Goal: Check status: Check status

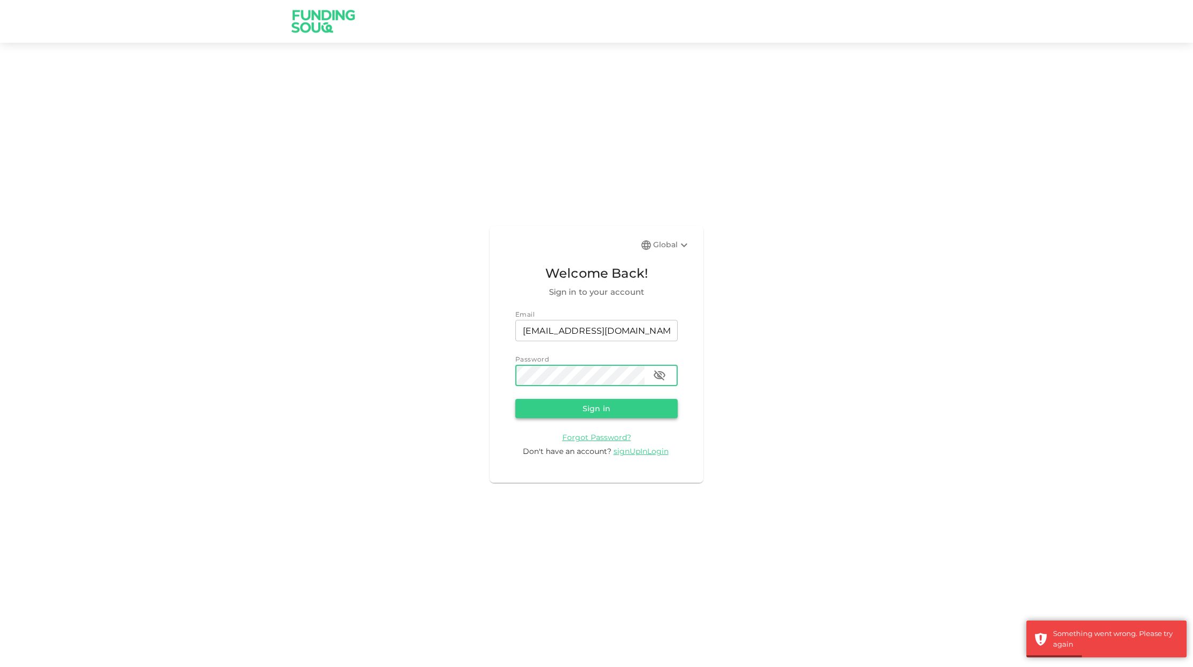
click at [568, 408] on button "Sign in" at bounding box center [597, 408] width 162 height 19
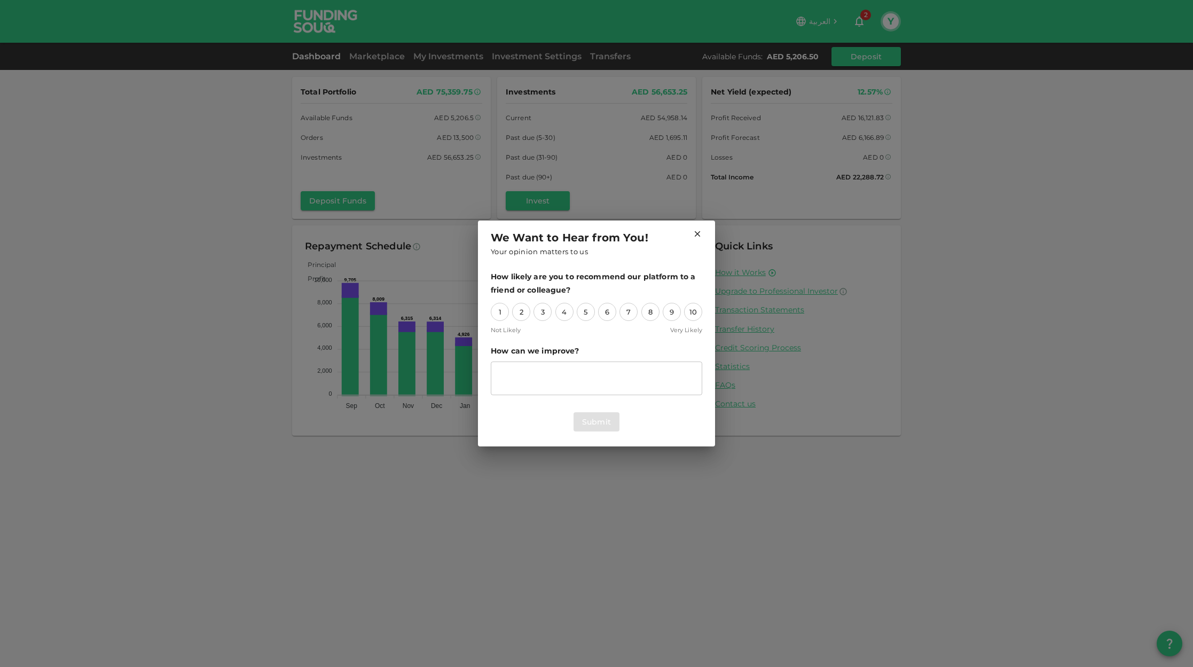
click at [702, 232] on icon at bounding box center [698, 234] width 10 height 10
click at [696, 230] on icon at bounding box center [698, 234] width 10 height 10
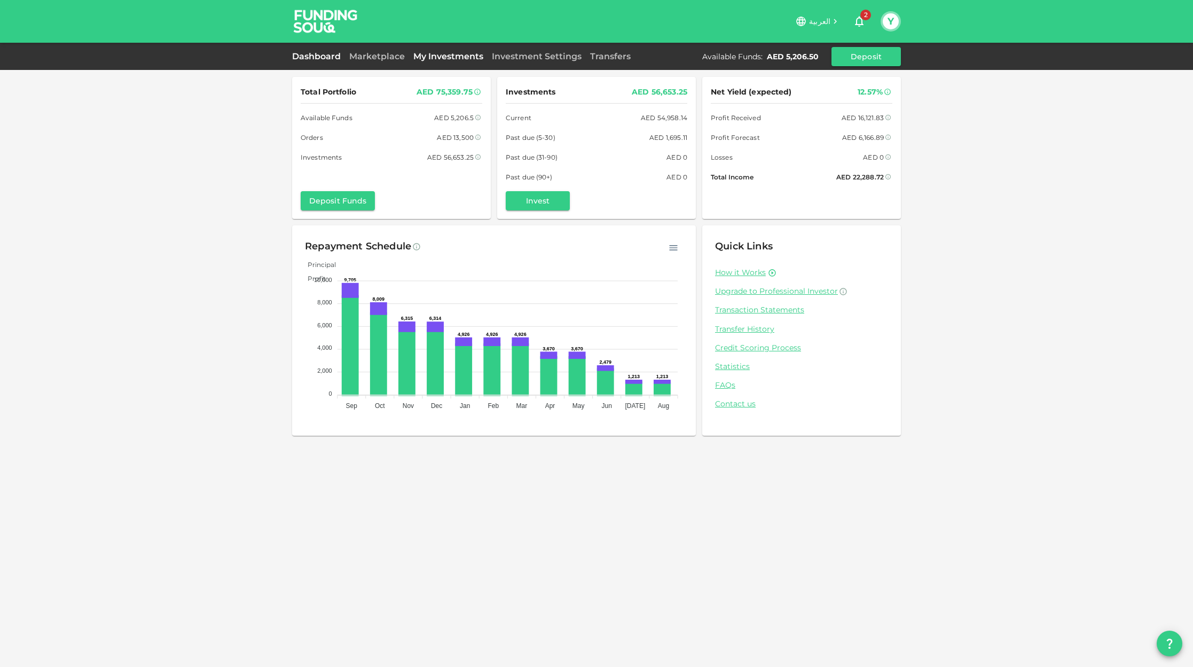
click at [423, 58] on link "My Investments" at bounding box center [448, 56] width 79 height 10
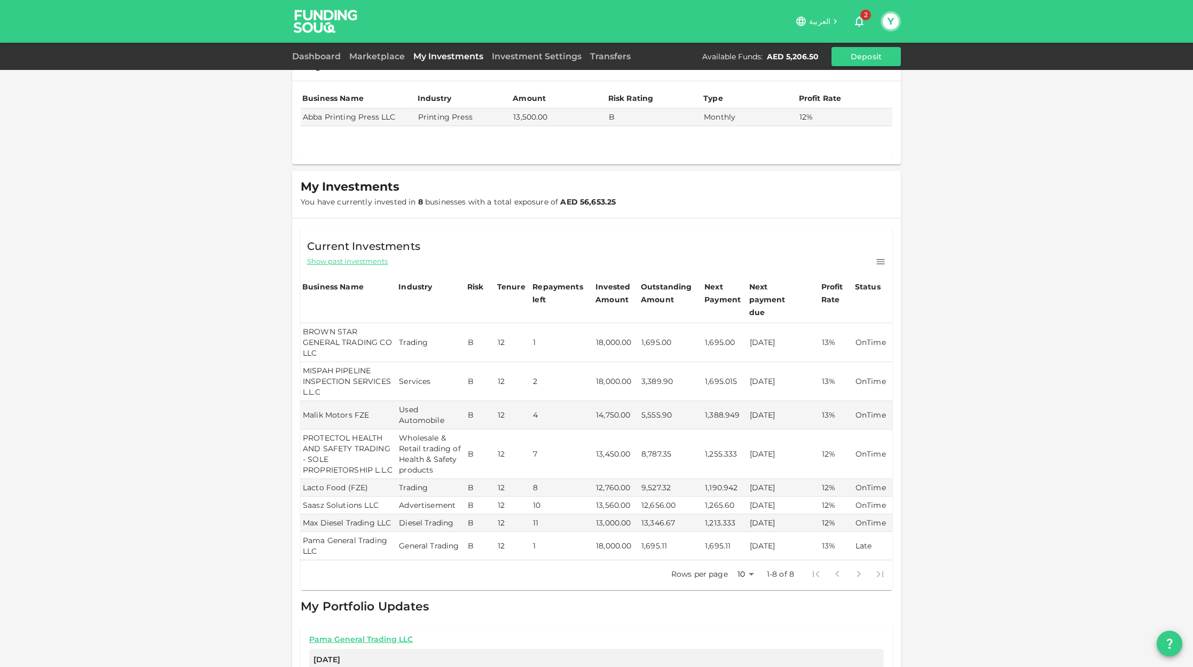
scroll to position [29, 0]
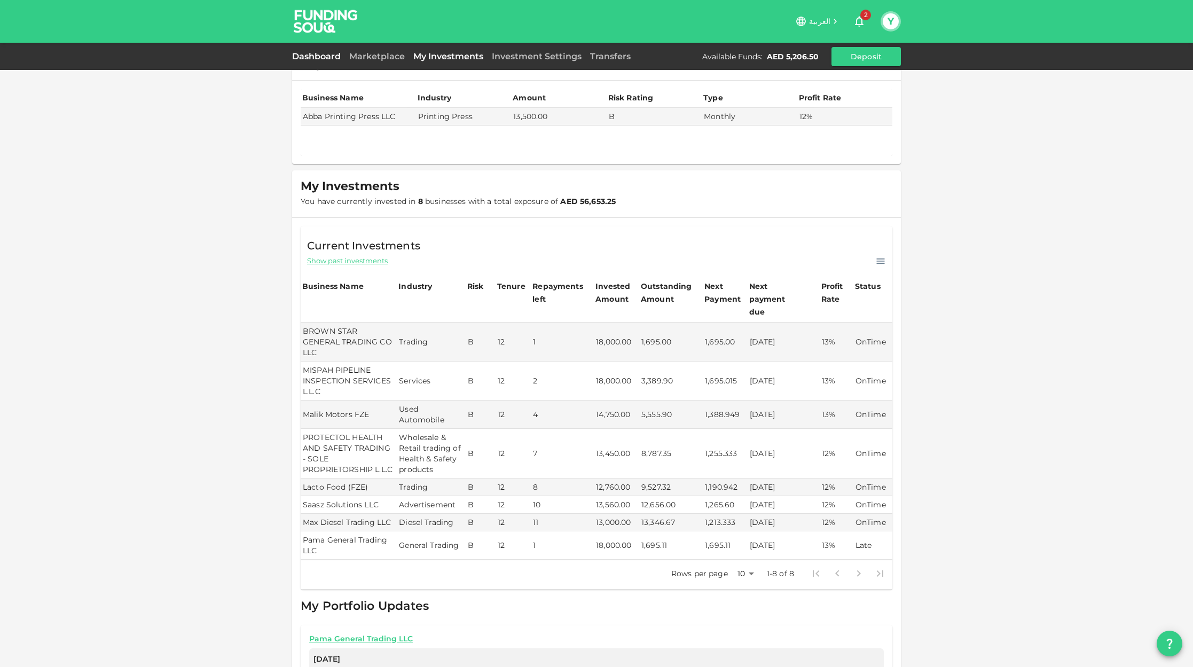
click at [314, 58] on link "Dashboard" at bounding box center [318, 56] width 53 height 10
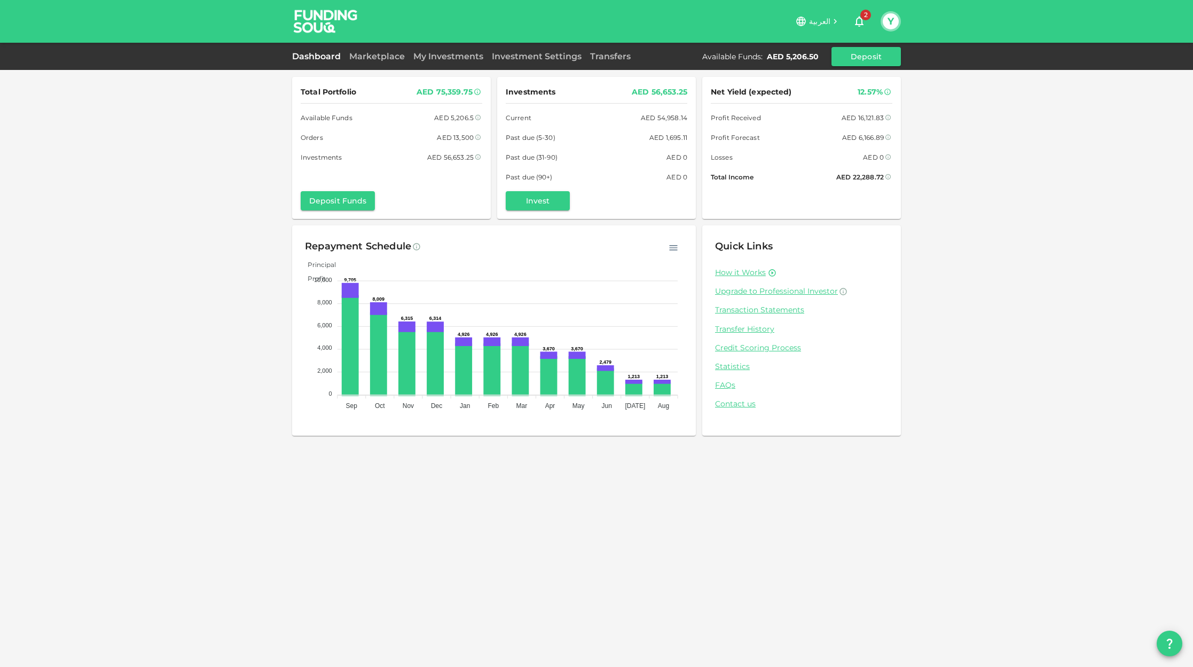
click at [441, 90] on div "AED 75,359.75" at bounding box center [445, 91] width 56 height 13
click at [456, 121] on div "AED 5,206.5" at bounding box center [454, 117] width 40 height 11
click at [456, 118] on div "AED 5,206.5" at bounding box center [454, 117] width 40 height 11
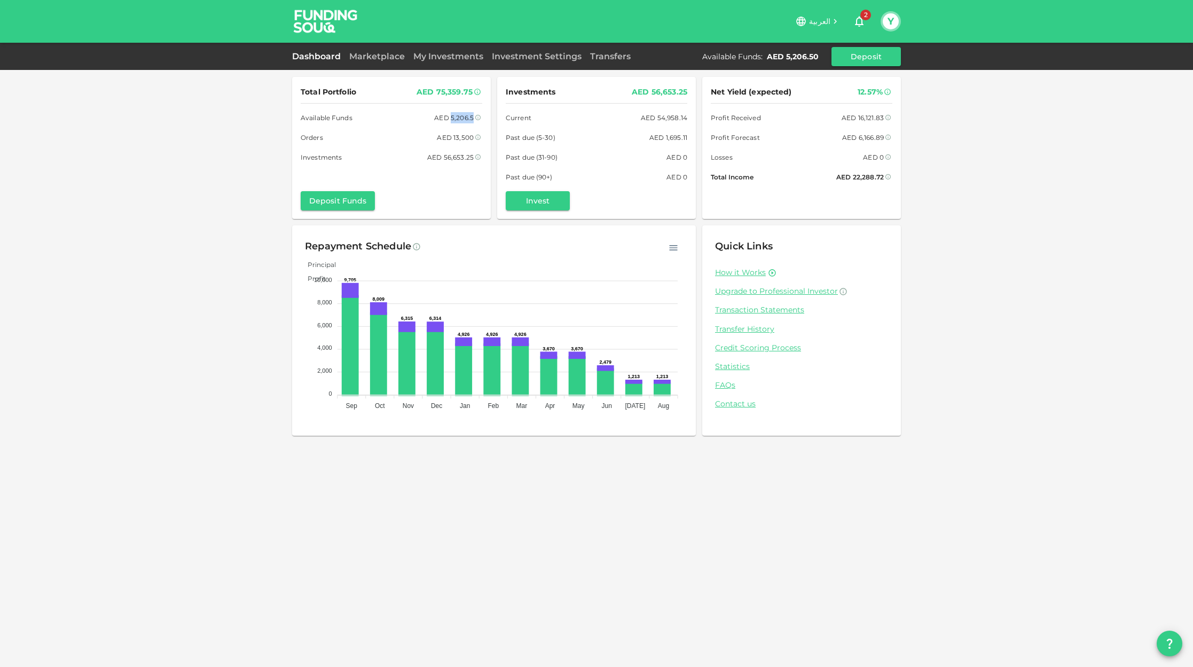
click at [456, 118] on div "AED 5,206.5" at bounding box center [454, 117] width 40 height 11
click at [461, 138] on div "AED 13,500" at bounding box center [455, 137] width 37 height 11
click at [434, 132] on div "Orders AED 13,500" at bounding box center [392, 137] width 182 height 11
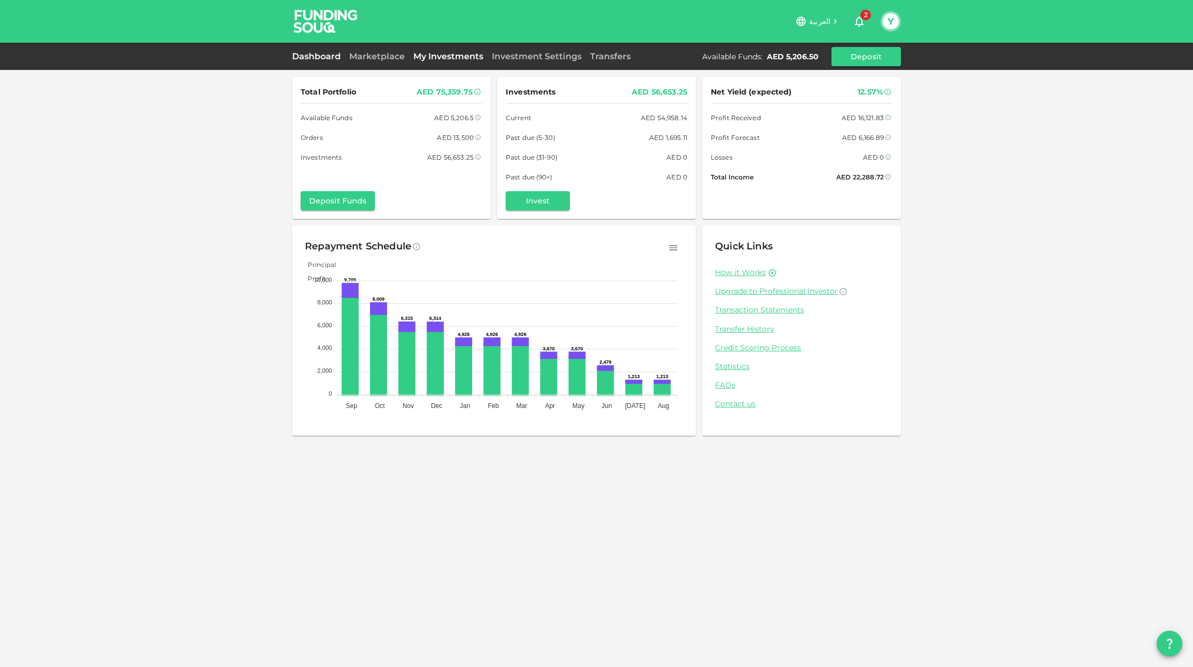
click at [435, 57] on link "My Investments" at bounding box center [448, 56] width 79 height 10
